Goal: Task Accomplishment & Management: Manage account settings

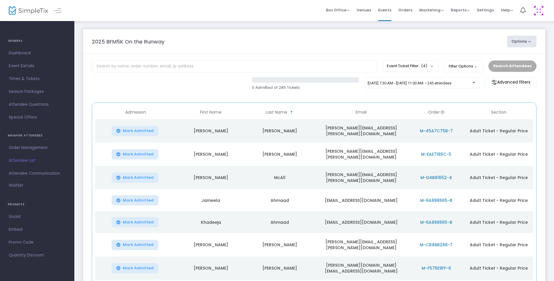
drag, startPoint x: 412, startPoint y: 9, endPoint x: 381, endPoint y: 29, distance: 36.8
click at [412, 9] on span "Orders" at bounding box center [405, 10] width 14 height 15
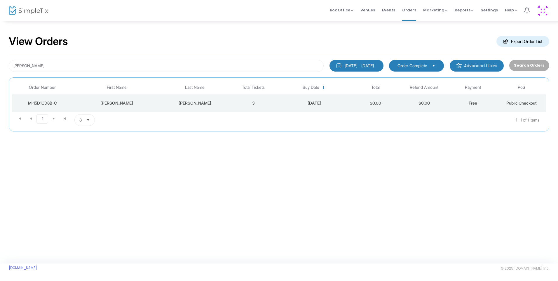
click at [118, 103] on div "Hannah" at bounding box center [116, 103] width 85 height 6
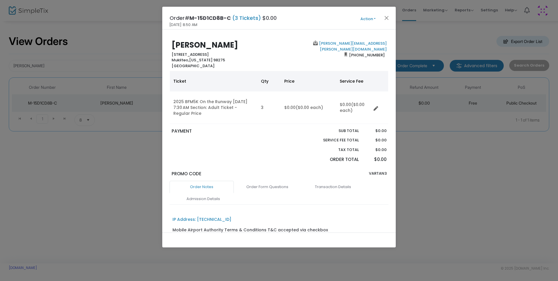
click at [365, 20] on button "Action" at bounding box center [367, 19] width 35 height 6
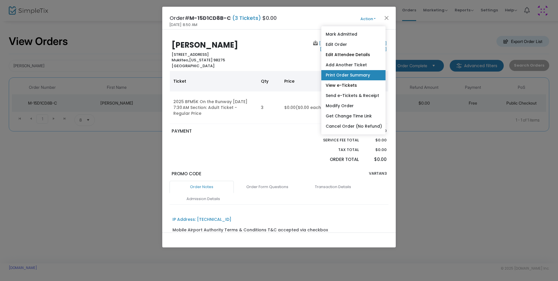
click at [347, 73] on link "Print Order Summary" at bounding box center [353, 75] width 64 height 10
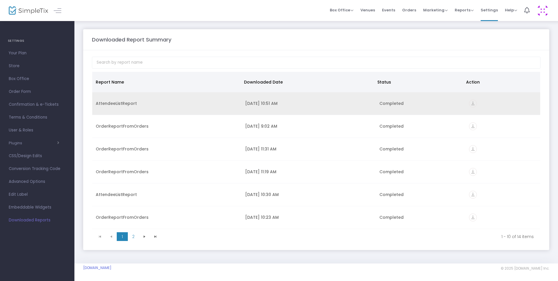
click at [469, 103] on icon "vertical_align_bottom" at bounding box center [473, 103] width 8 height 8
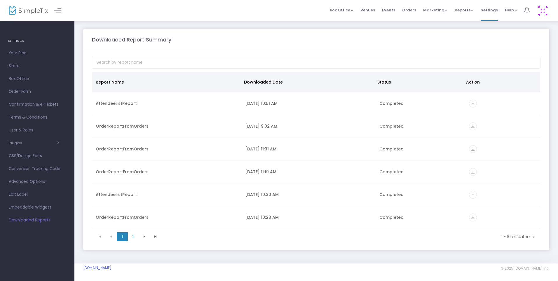
drag, startPoint x: 405, startPoint y: 9, endPoint x: 394, endPoint y: 41, distance: 33.9
click at [405, 9] on span "Orders" at bounding box center [409, 10] width 14 height 15
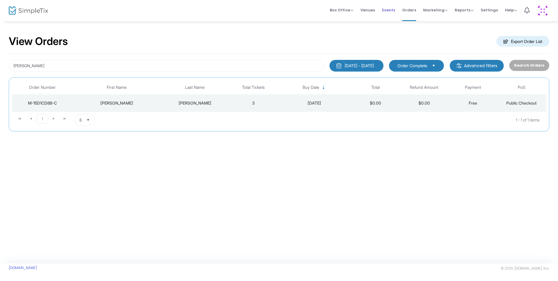
click at [392, 10] on span "Events" at bounding box center [388, 10] width 13 height 15
